Goal: Task Accomplishment & Management: Manage account settings

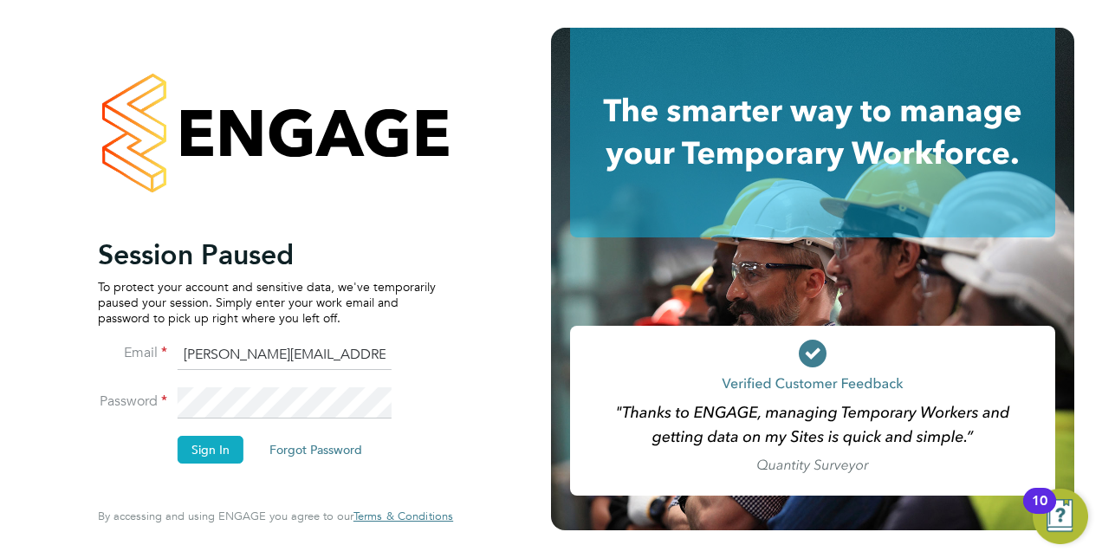
click at [217, 462] on button "Sign In" at bounding box center [211, 450] width 66 height 28
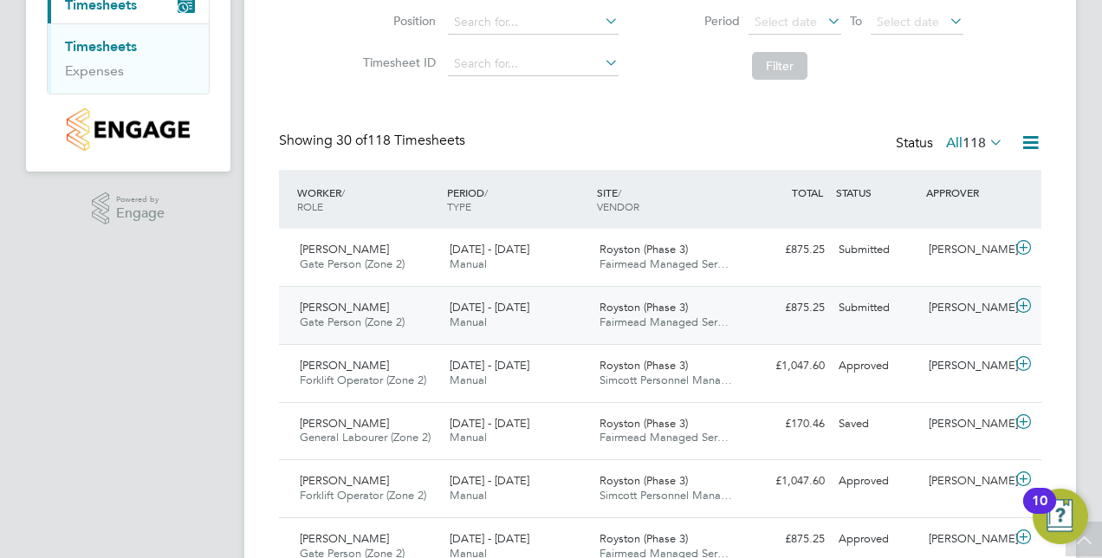
click at [359, 317] on span "Gate Person (Zone 2)" at bounding box center [352, 321] width 105 height 15
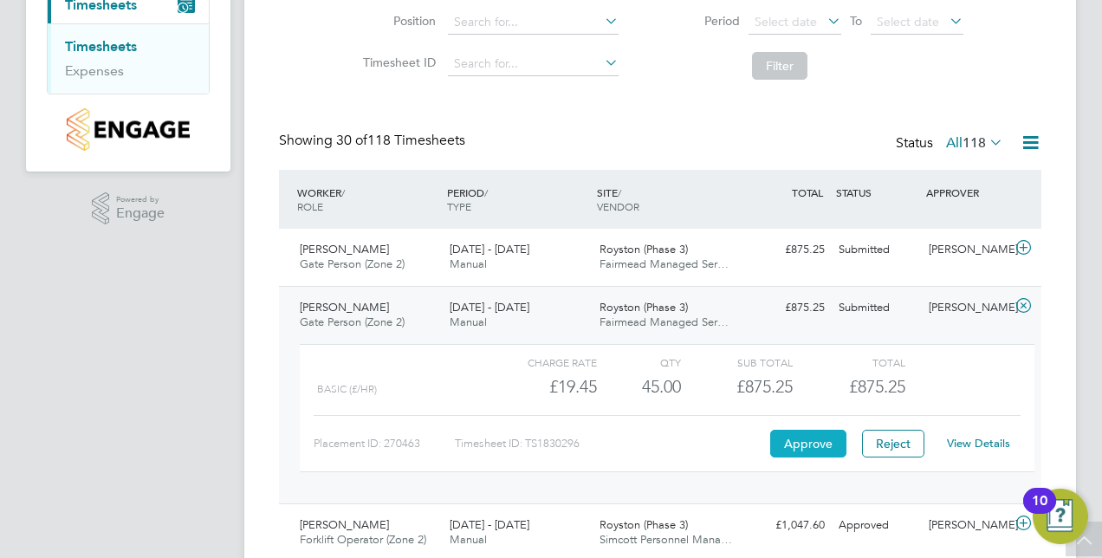
click at [817, 447] on button "Approve" at bounding box center [808, 444] width 76 height 28
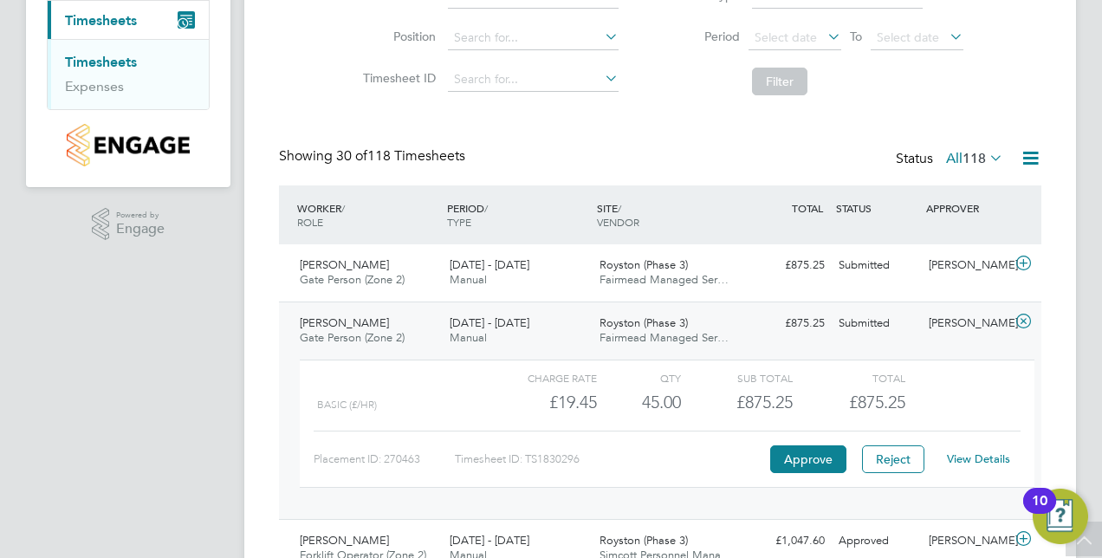
click at [98, 60] on link "Timesheets" at bounding box center [101, 62] width 72 height 16
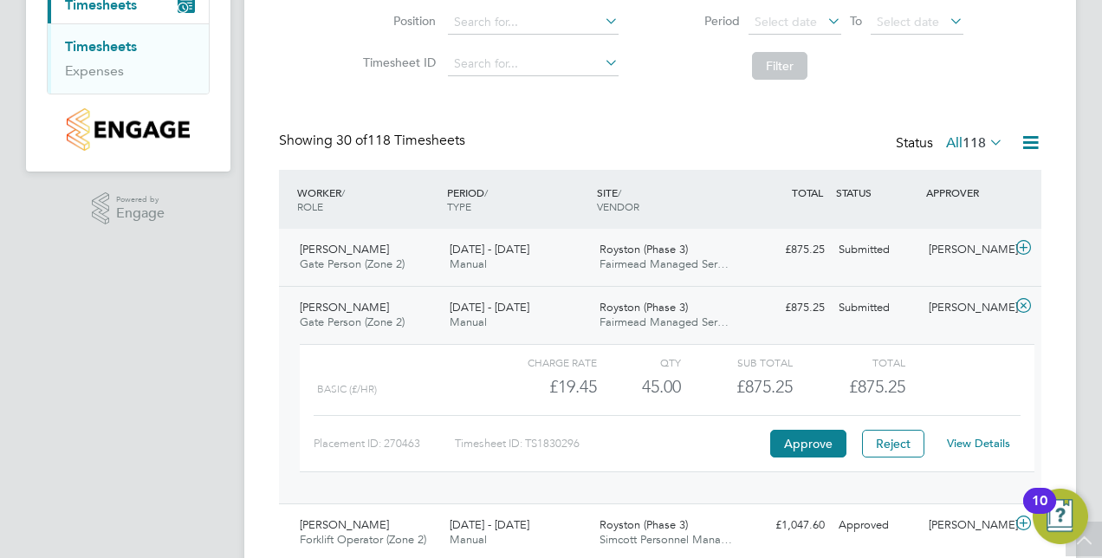
click at [831, 253] on div "Submitted" at bounding box center [876, 250] width 90 height 29
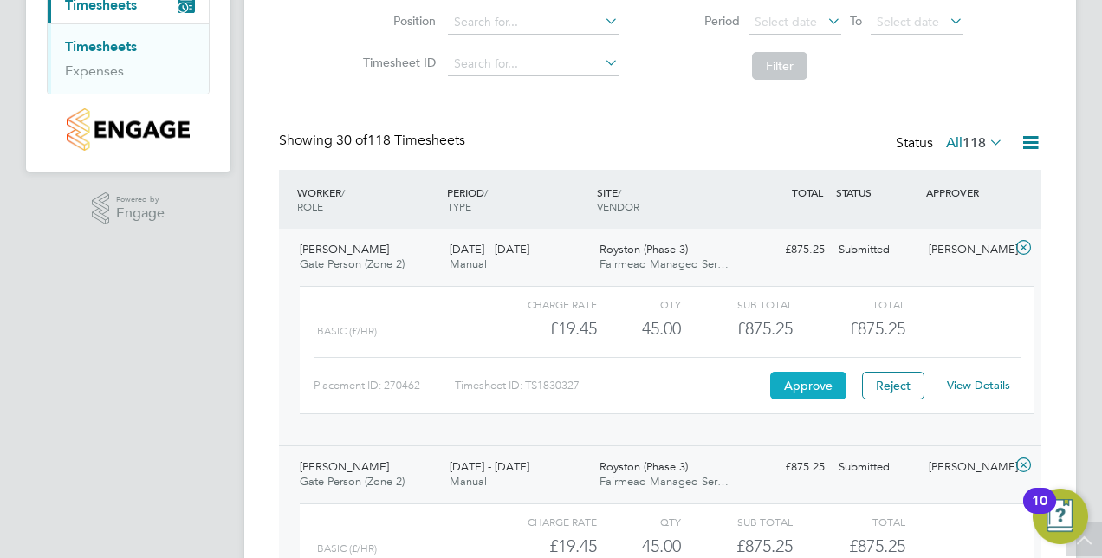
click at [807, 383] on button "Approve" at bounding box center [808, 386] width 76 height 28
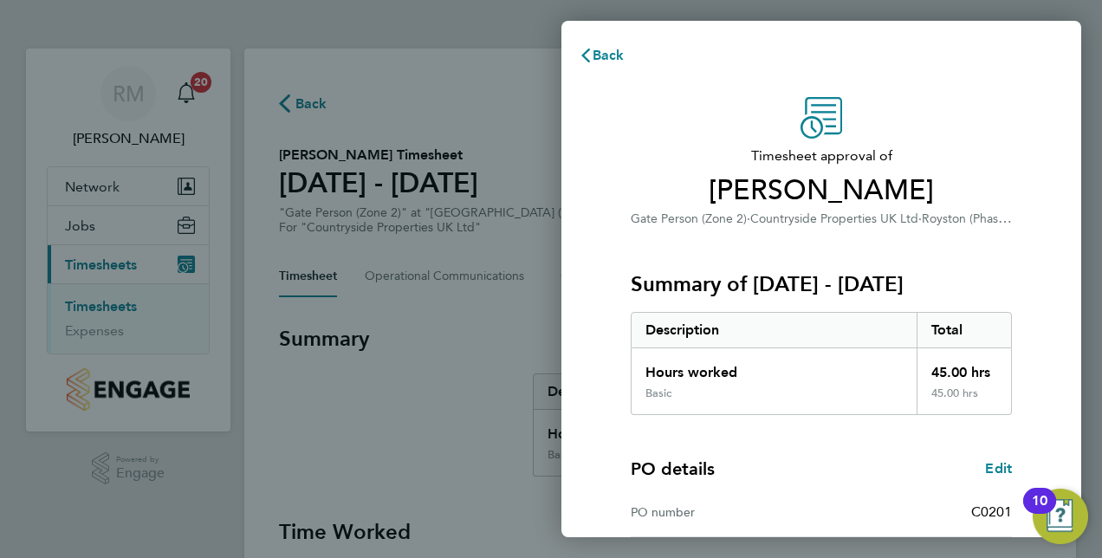
scroll to position [270, 0]
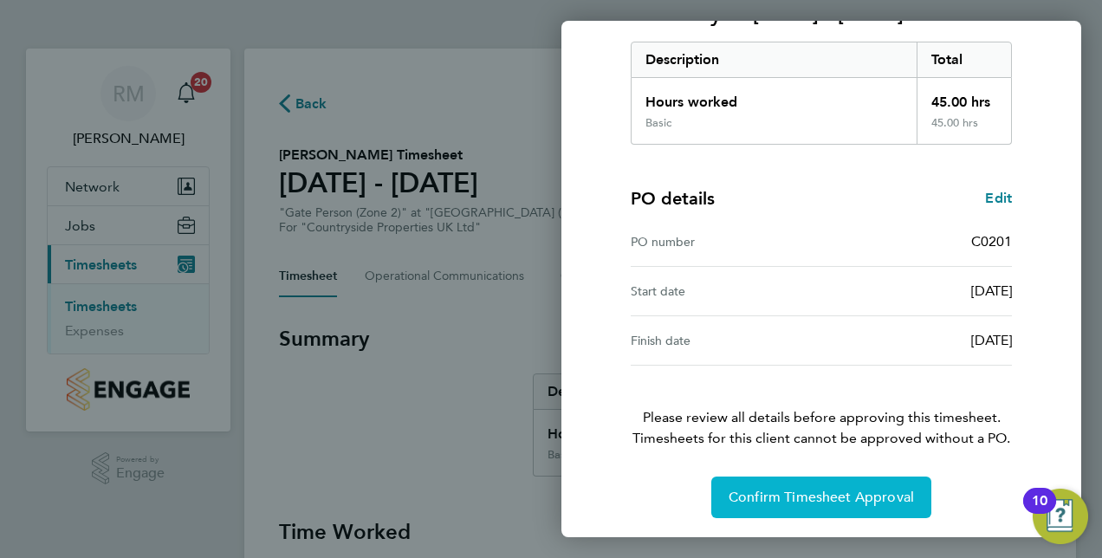
click at [835, 488] on span "Confirm Timesheet Approval" at bounding box center [820, 496] width 185 height 17
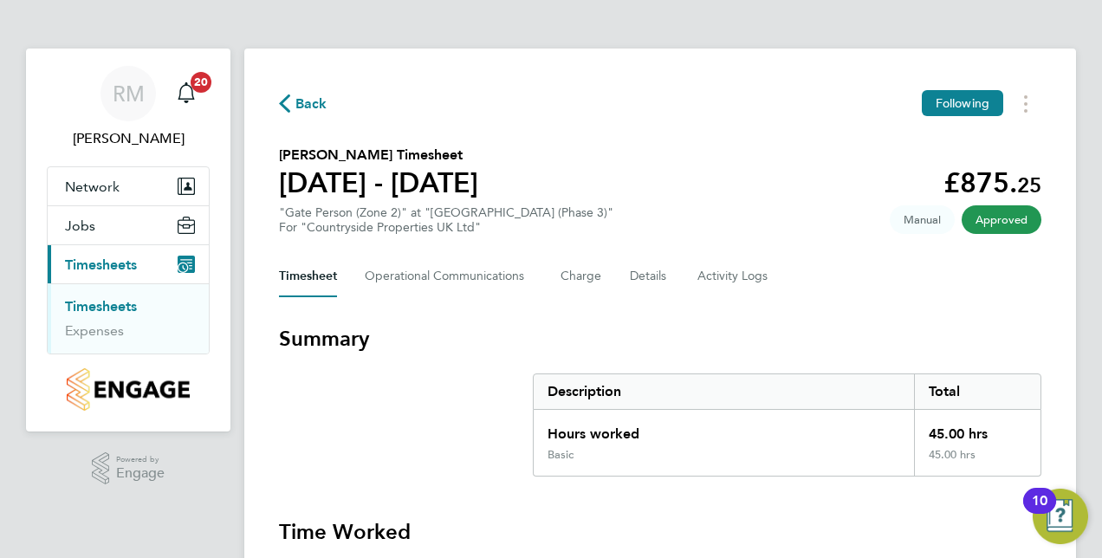
click at [95, 303] on link "Timesheets" at bounding box center [101, 306] width 72 height 16
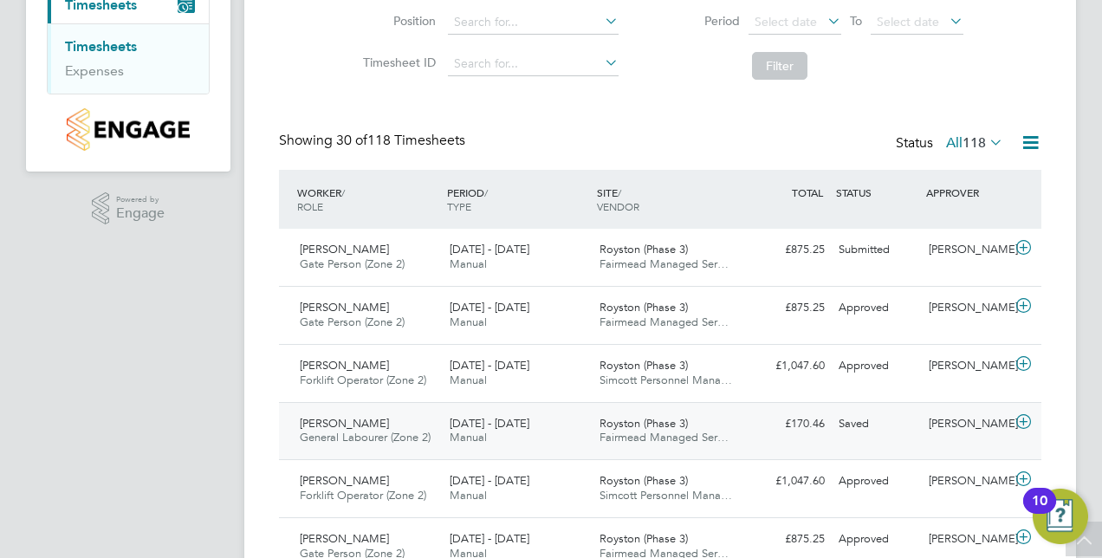
click at [663, 427] on span "Royston (Phase 3)" at bounding box center [643, 423] width 88 height 15
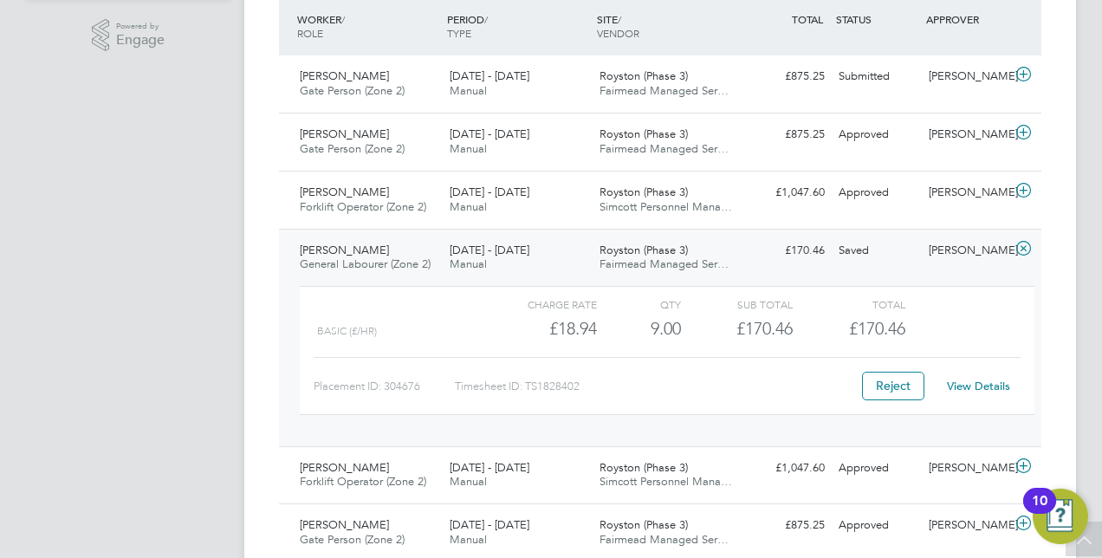
click at [988, 379] on link "View Details" at bounding box center [978, 385] width 63 height 15
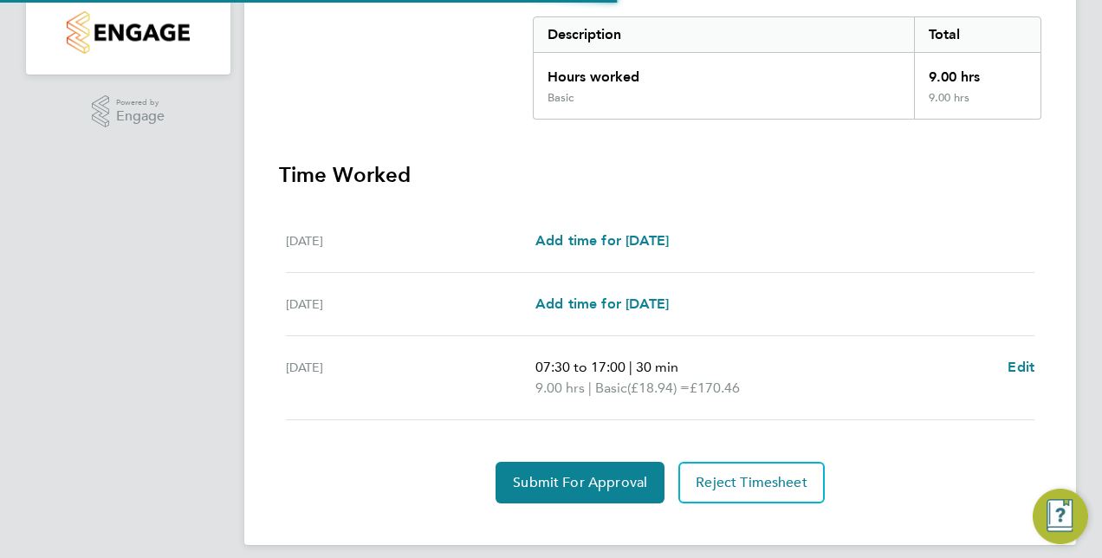
scroll to position [369, 0]
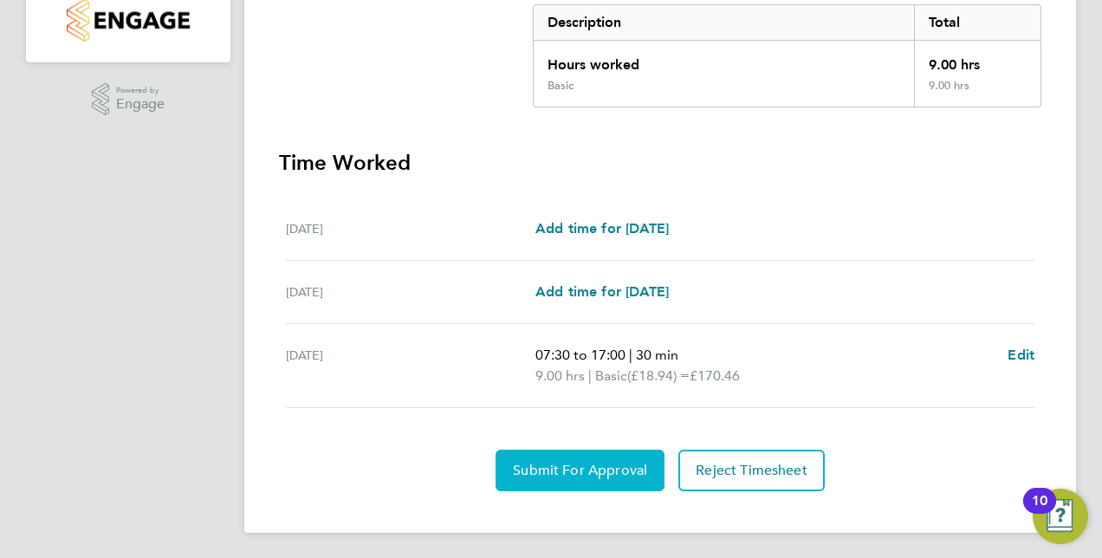
click at [542, 467] on span "Submit For Approval" at bounding box center [580, 470] width 134 height 17
click at [592, 469] on span "Approve Timesheet" at bounding box center [579, 470] width 127 height 17
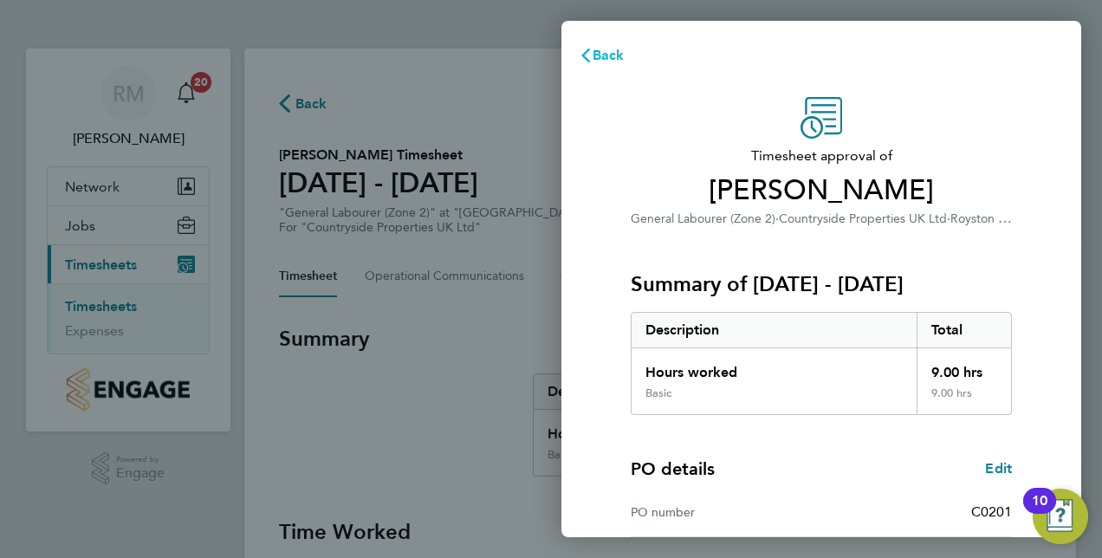
click at [603, 52] on span "Back" at bounding box center [608, 55] width 32 height 16
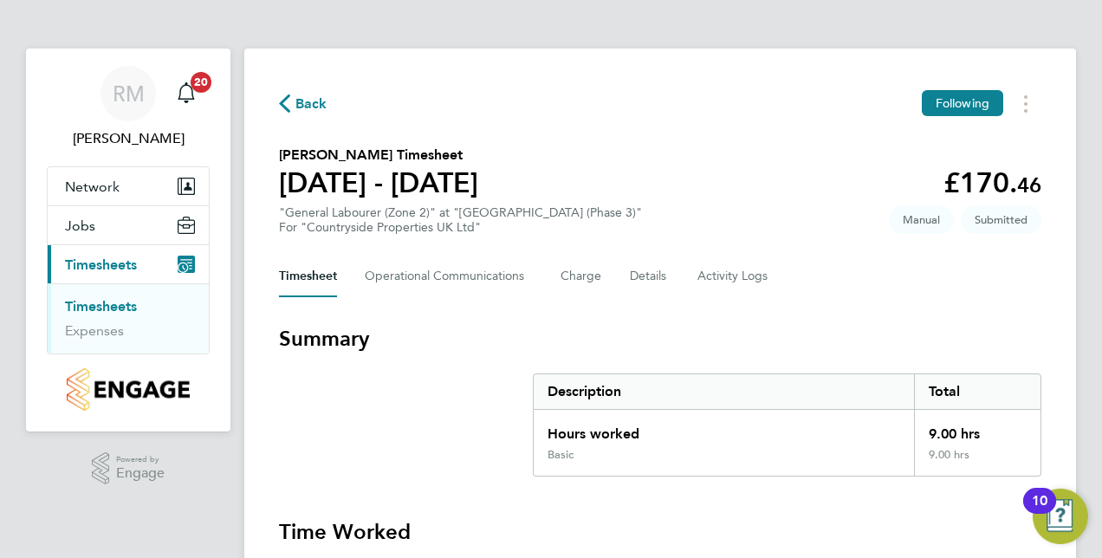
click at [102, 303] on link "Timesheets" at bounding box center [101, 306] width 72 height 16
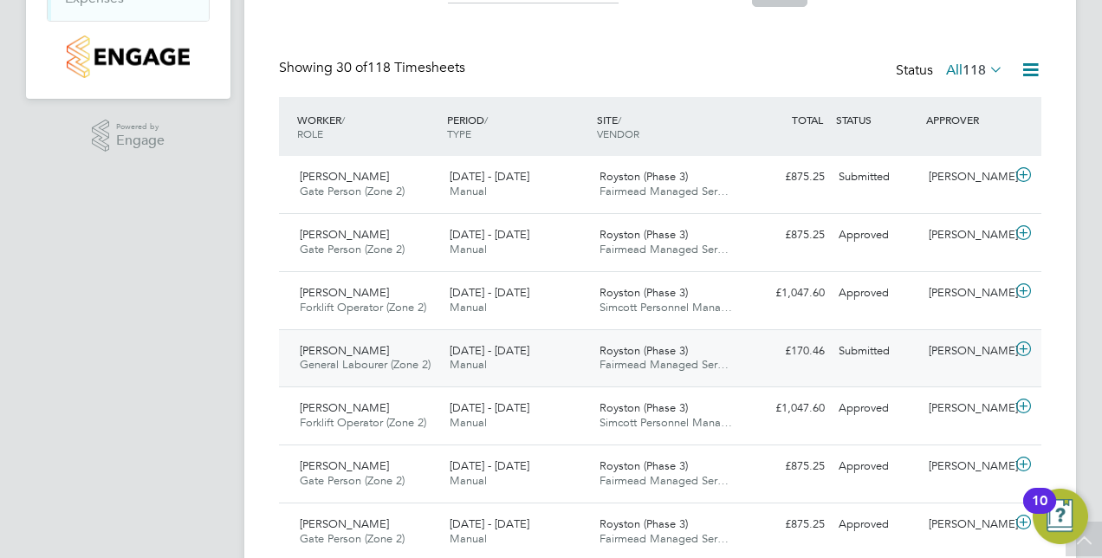
click at [529, 350] on span "[DATE] - [DATE]" at bounding box center [489, 350] width 80 height 15
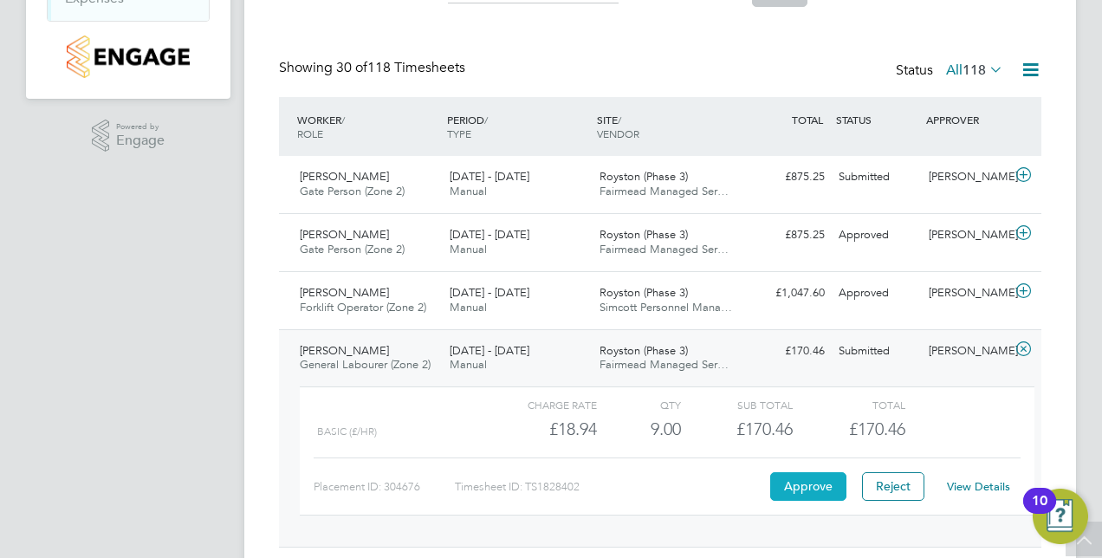
click at [797, 492] on button "Approve" at bounding box center [808, 486] width 76 height 28
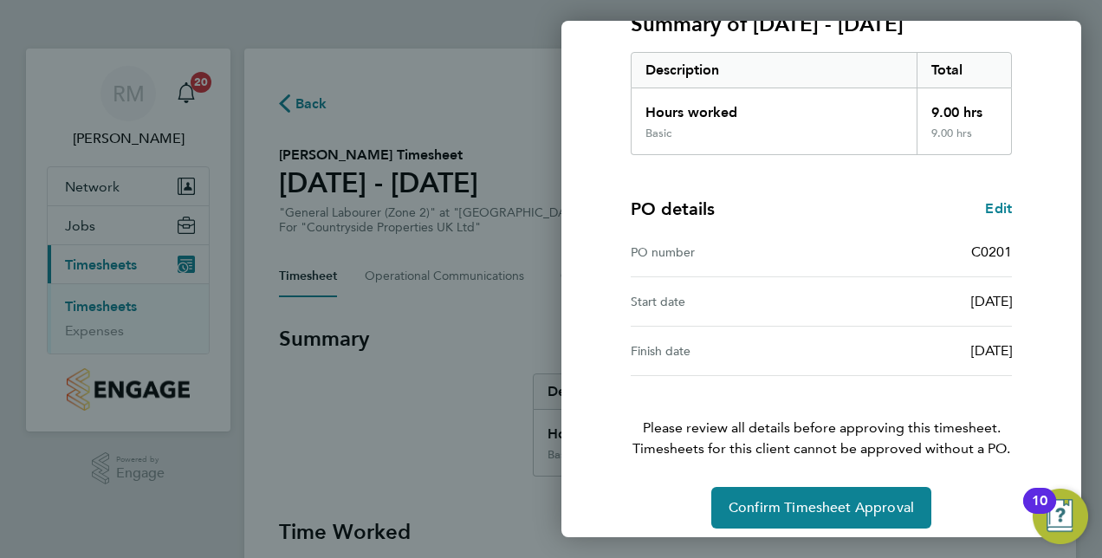
scroll to position [270, 0]
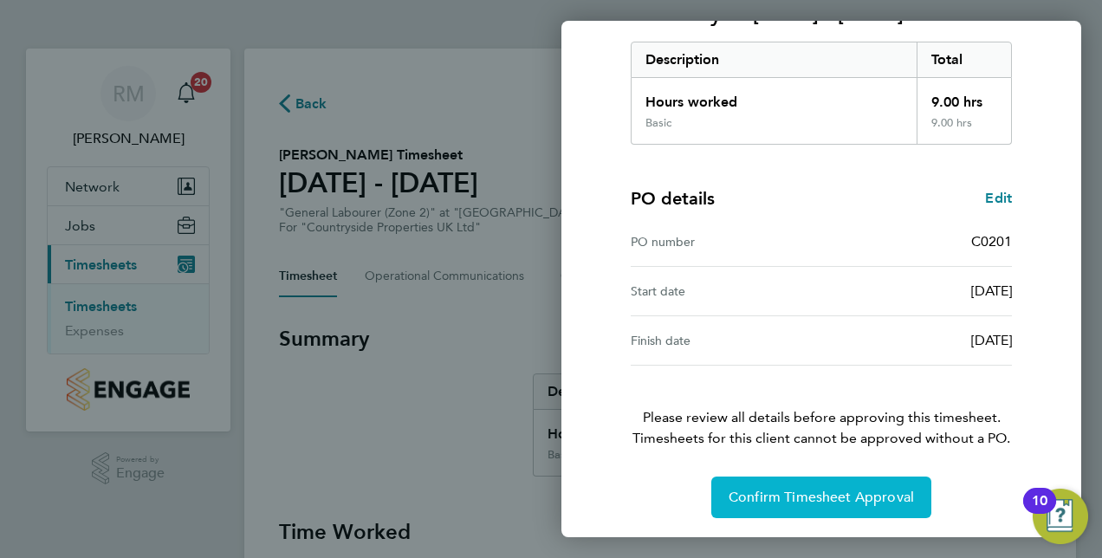
click at [755, 479] on button "Confirm Timesheet Approval" at bounding box center [821, 497] width 220 height 42
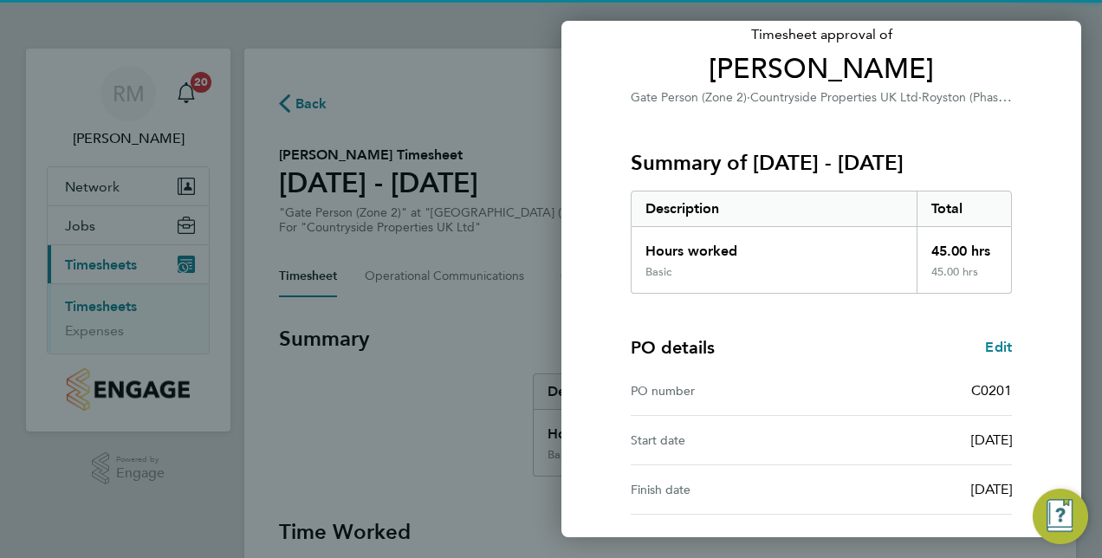
scroll to position [270, 0]
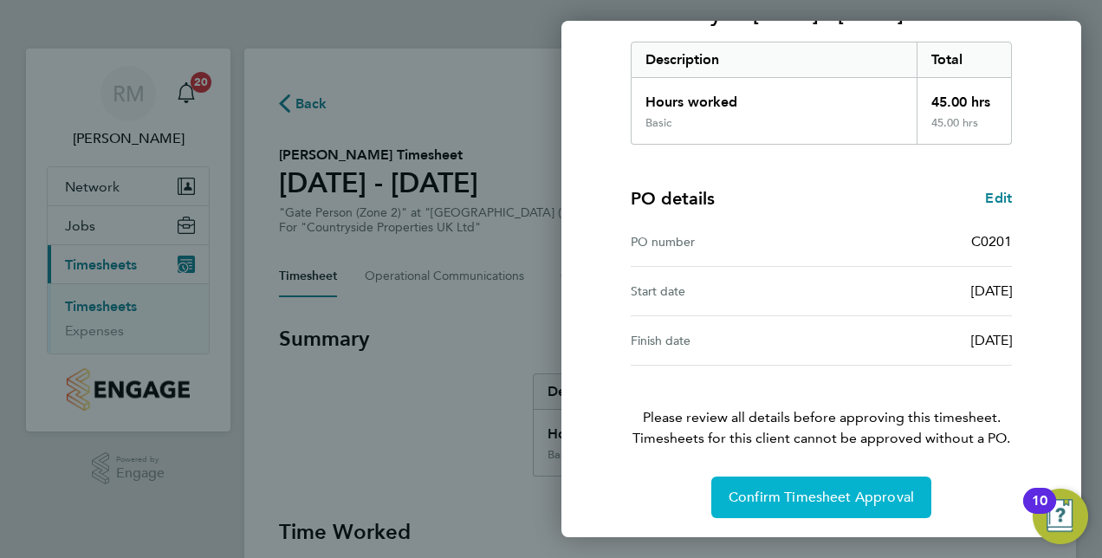
click at [796, 495] on span "Confirm Timesheet Approval" at bounding box center [820, 496] width 185 height 17
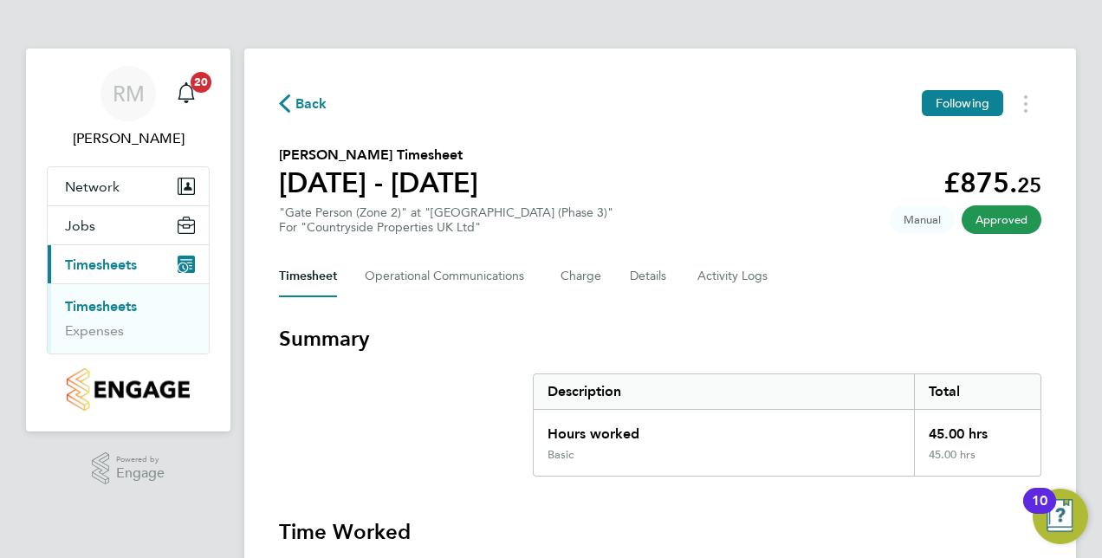
click at [102, 312] on link "Timesheets" at bounding box center [101, 306] width 72 height 16
